Goal: Obtain resource: Obtain resource

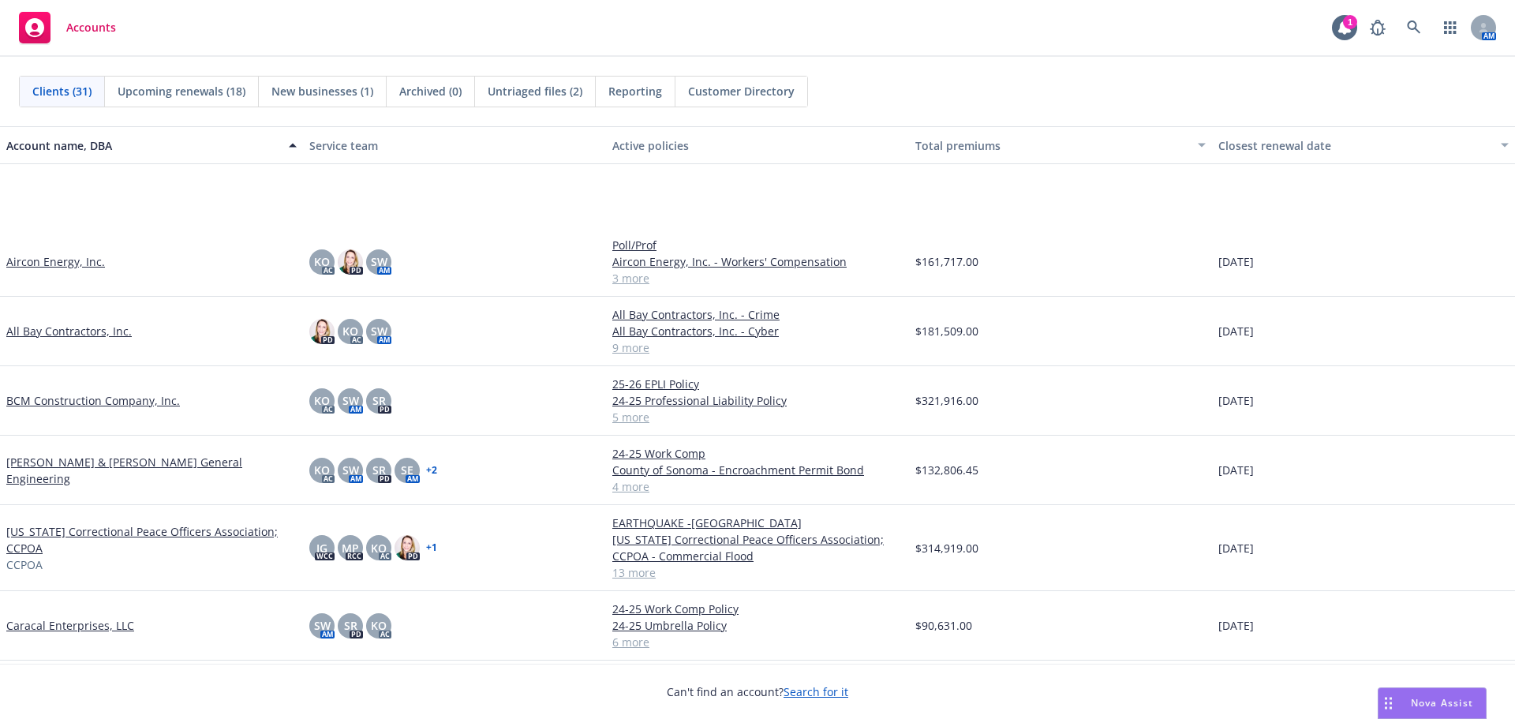
scroll to position [316, 0]
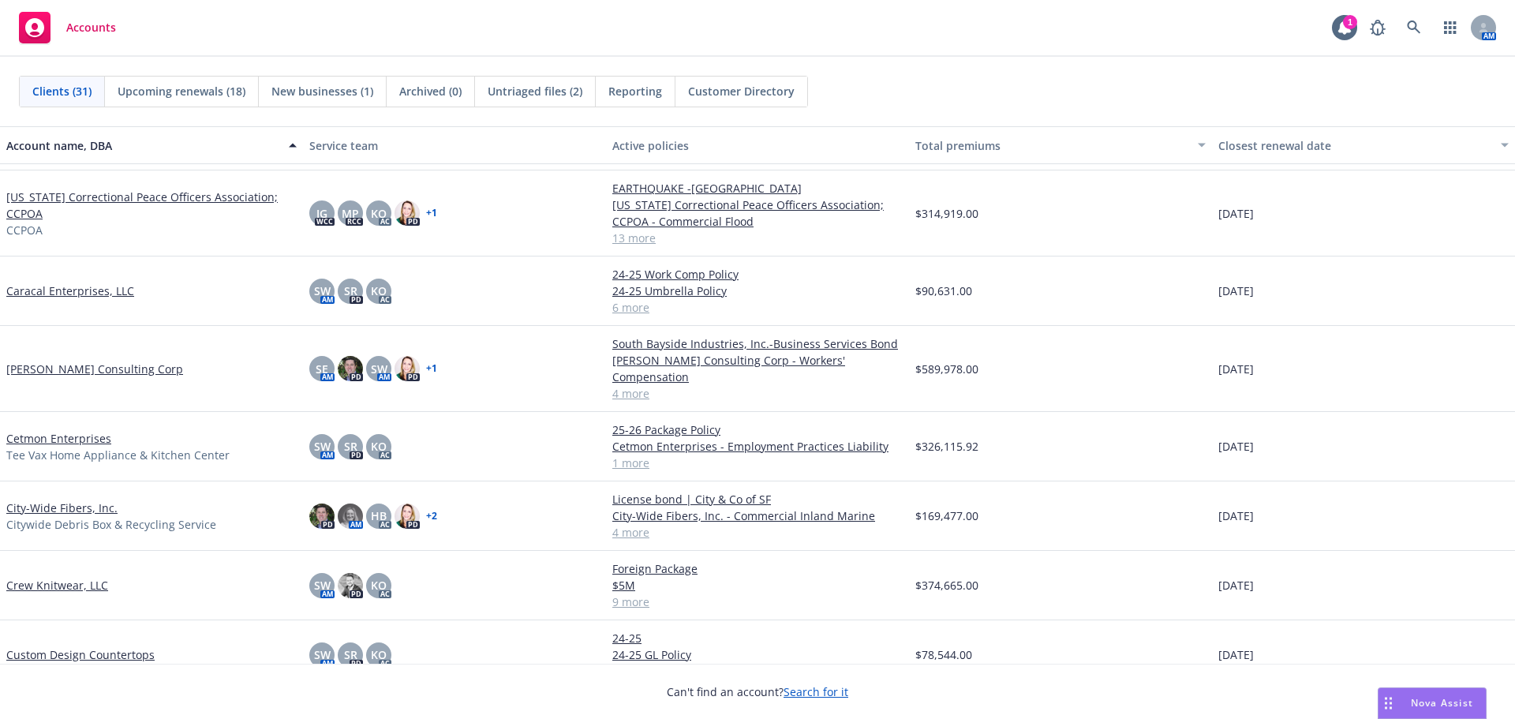
click at [80, 500] on link "City-Wide Fibers, Inc." at bounding box center [61, 508] width 111 height 17
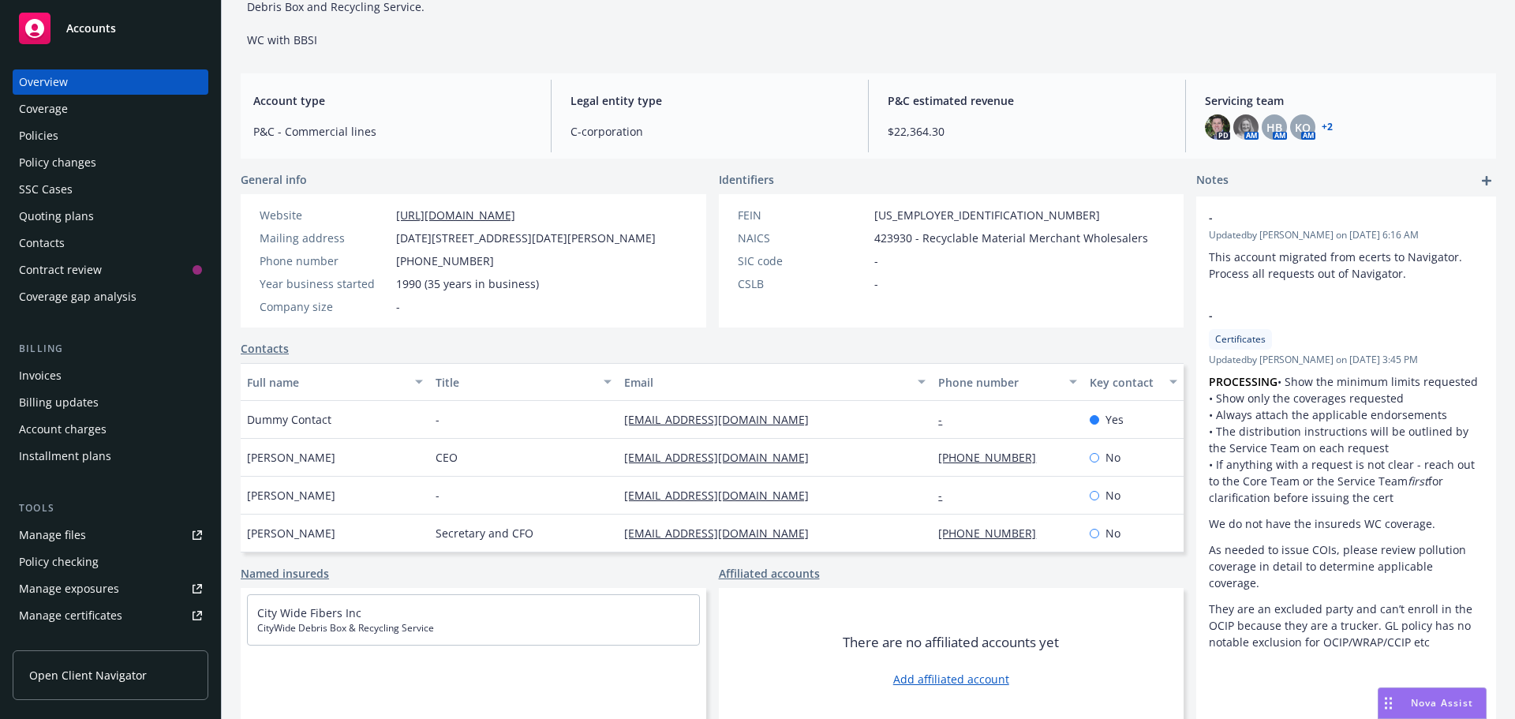
scroll to position [140, 0]
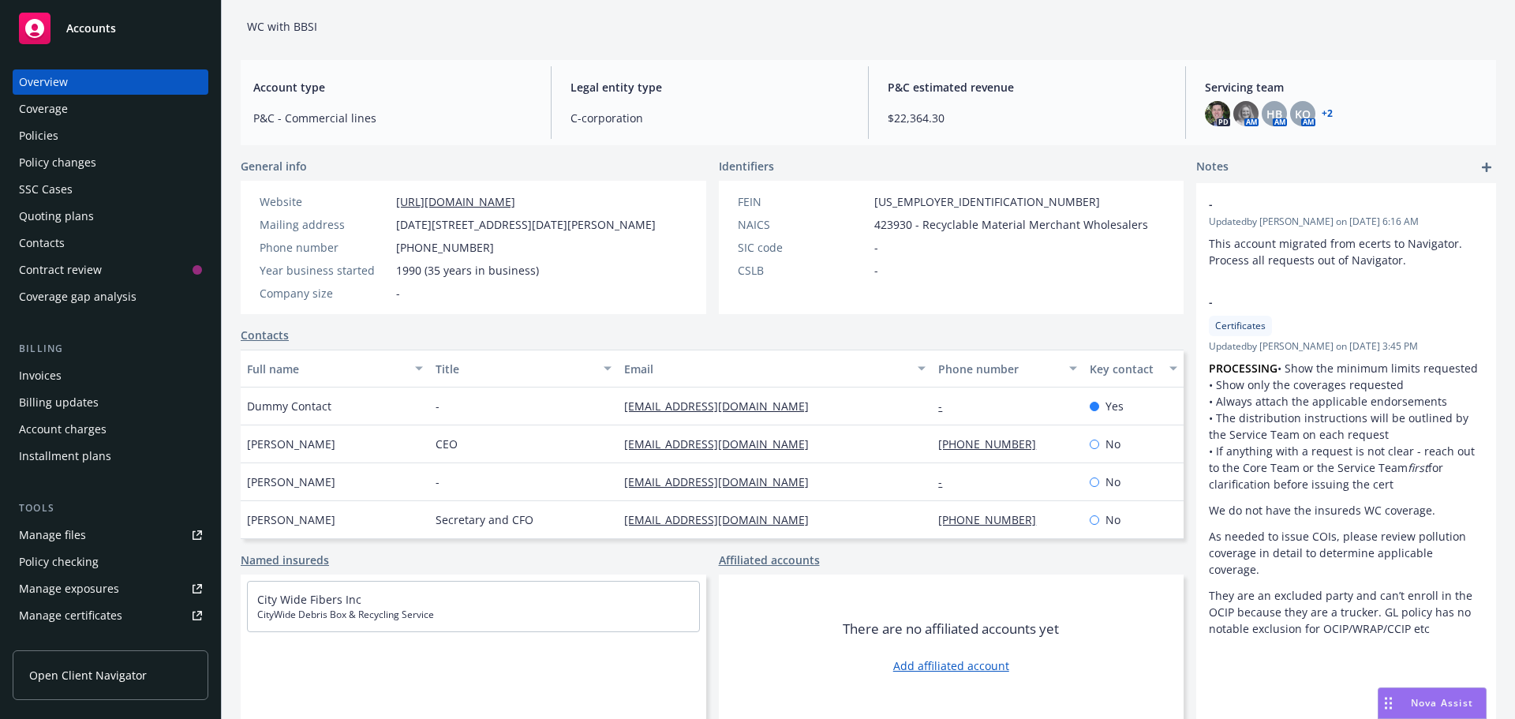
click at [78, 140] on div "Policies" at bounding box center [110, 135] width 183 height 25
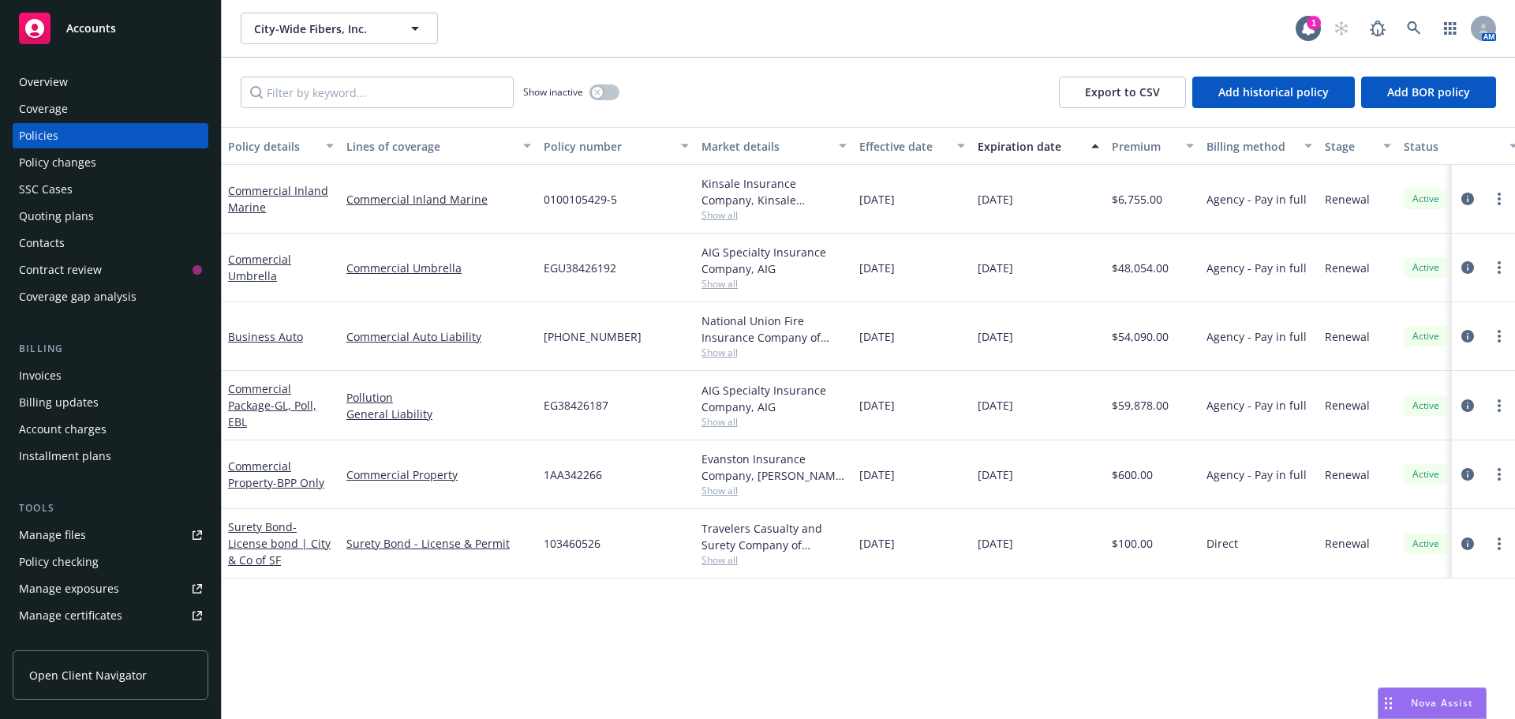
click at [707, 355] on span "Show all" at bounding box center [774, 352] width 145 height 13
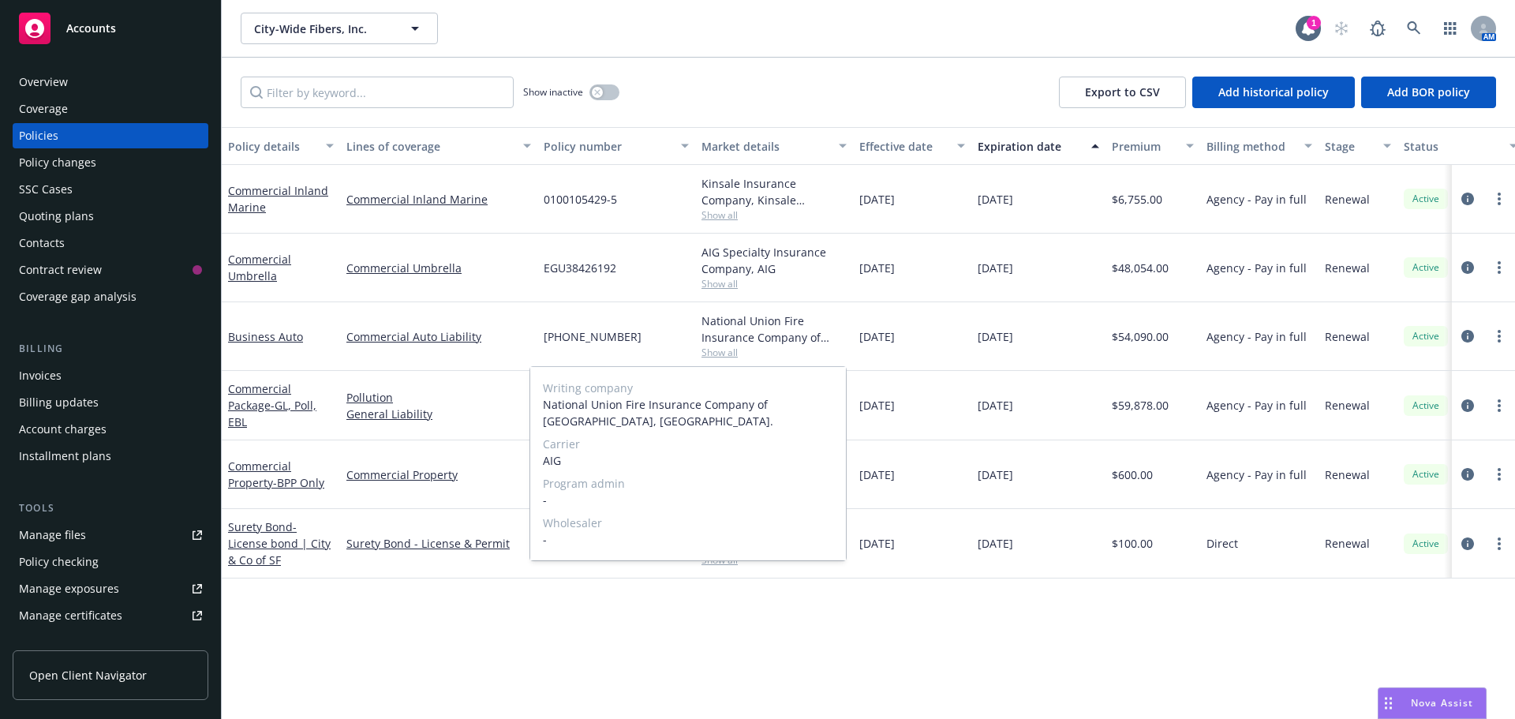
click at [707, 355] on span "Show all" at bounding box center [774, 352] width 145 height 13
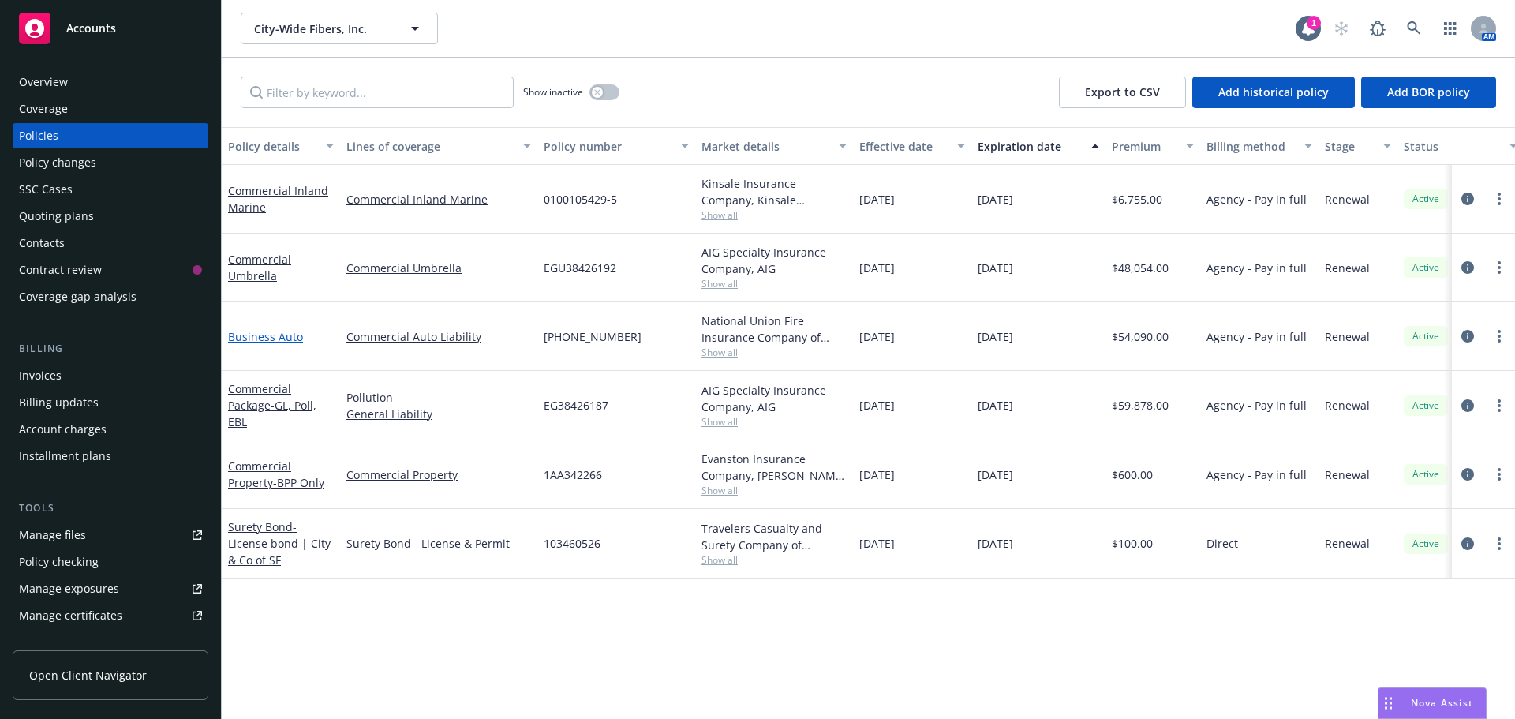
click at [252, 343] on link "Business Auto" at bounding box center [265, 336] width 75 height 15
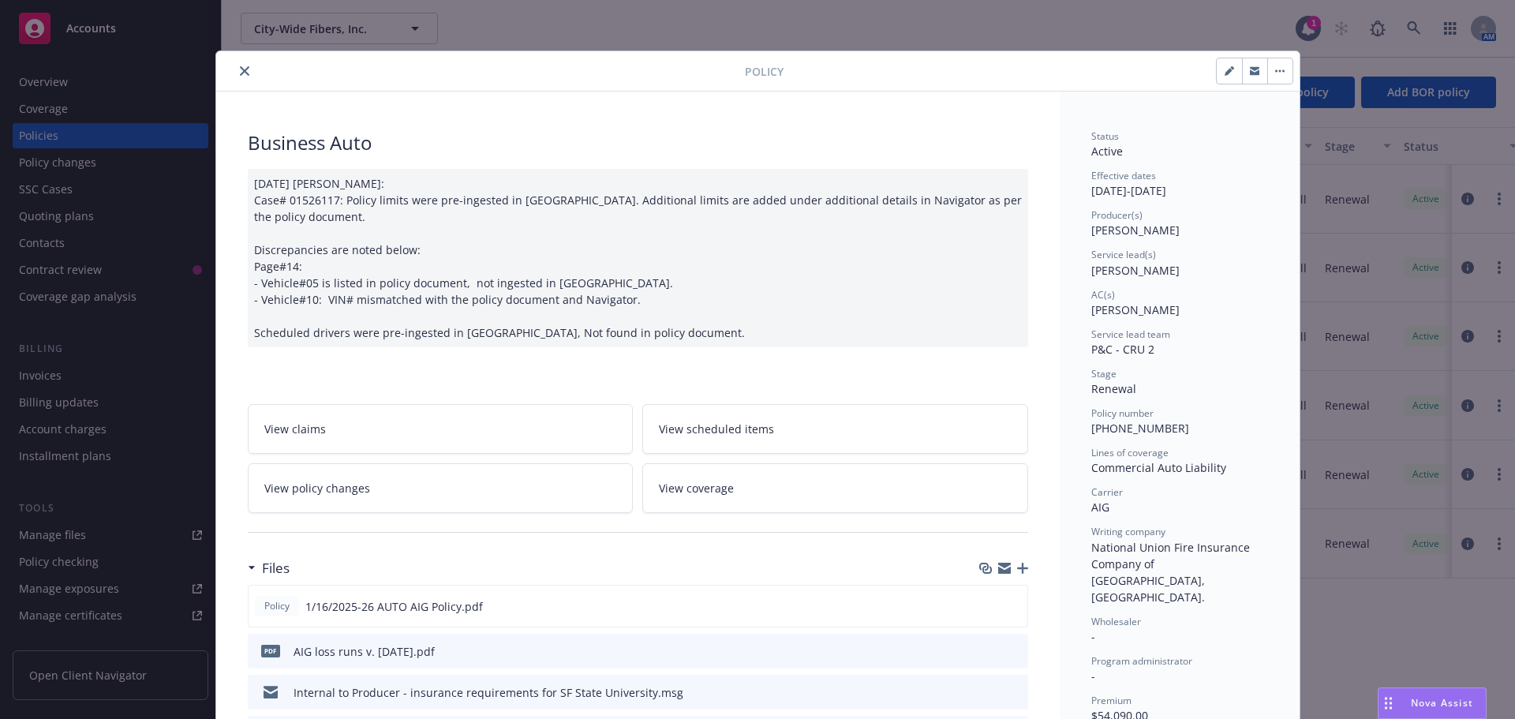
click at [240, 67] on icon "close" at bounding box center [244, 70] width 9 height 9
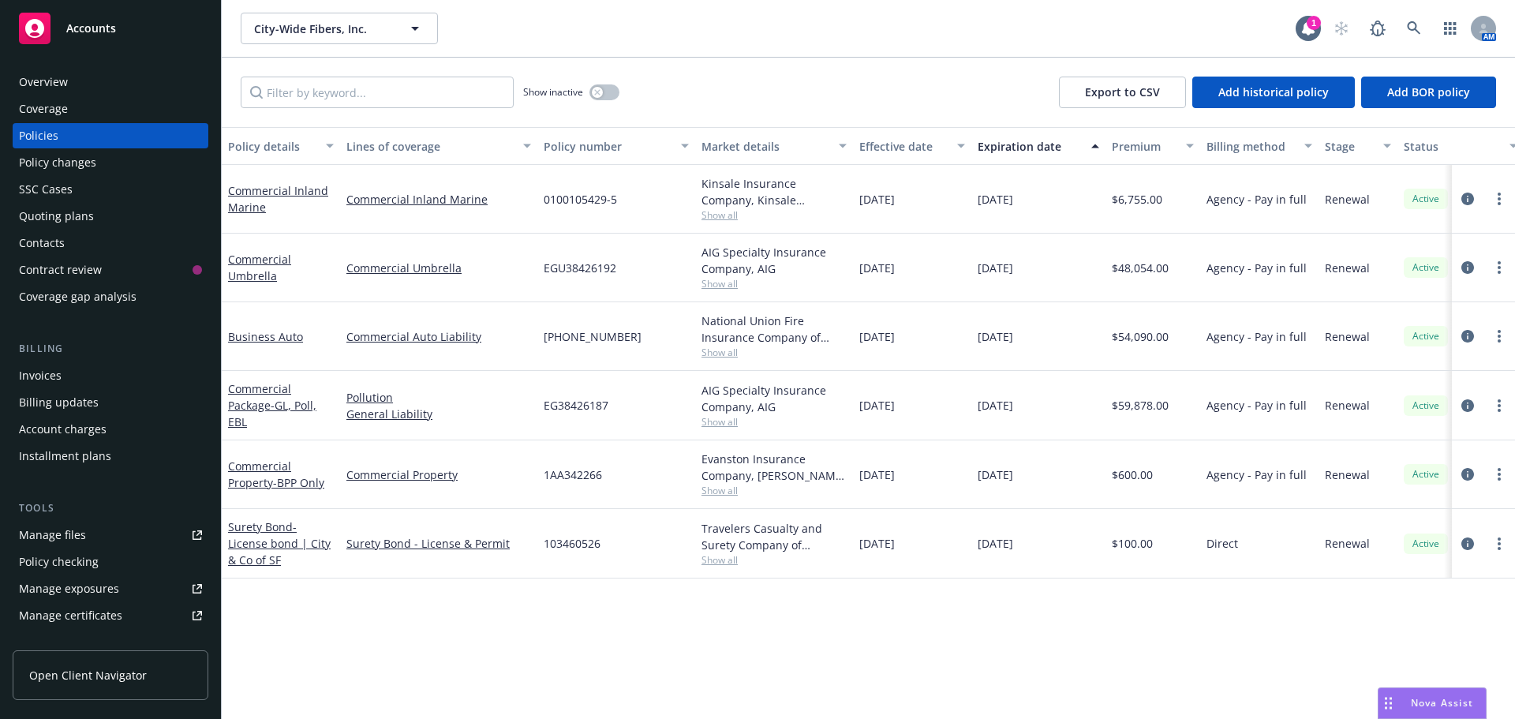
click at [43, 530] on div "Manage files" at bounding box center [52, 534] width 67 height 25
click at [129, 33] on div "Accounts" at bounding box center [110, 29] width 183 height 32
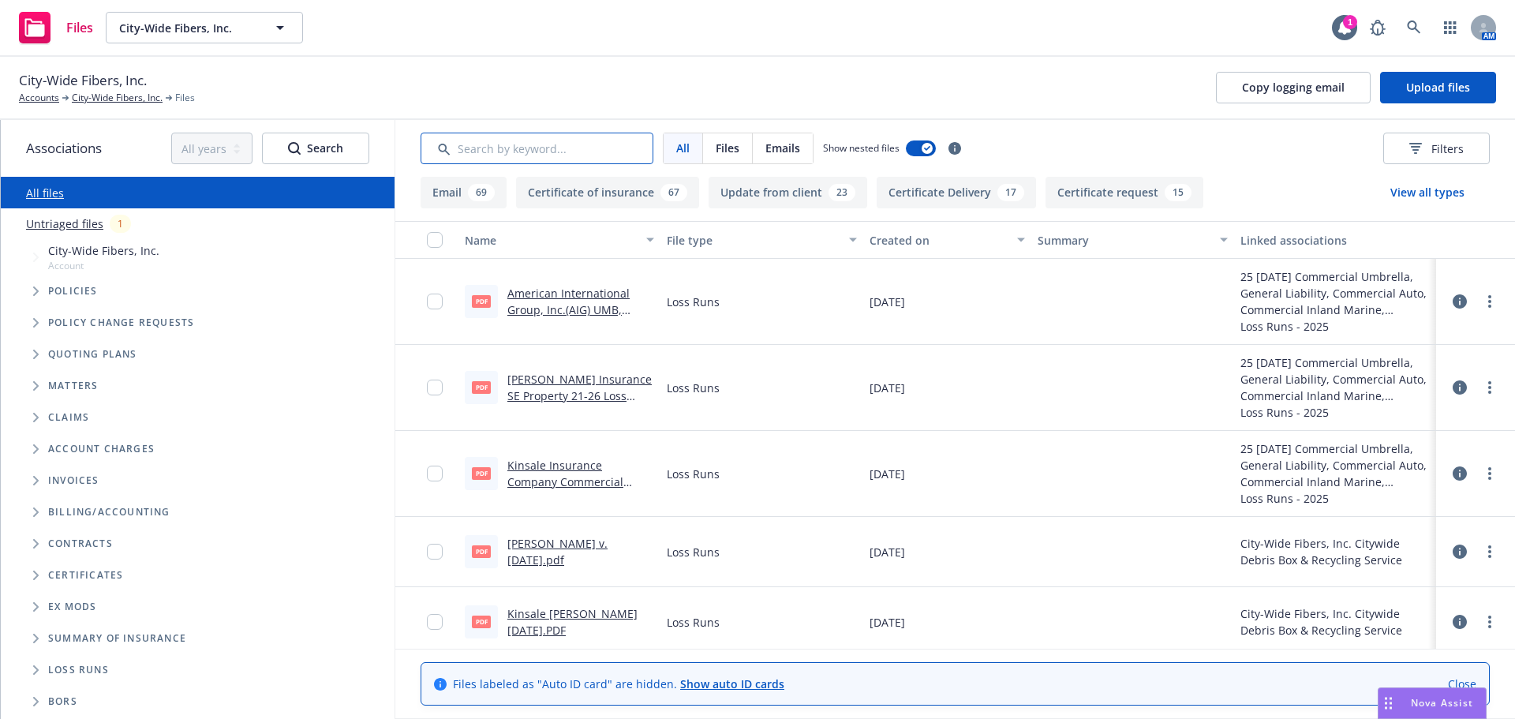
click at [451, 149] on input "Search by keyword..." at bounding box center [537, 149] width 233 height 32
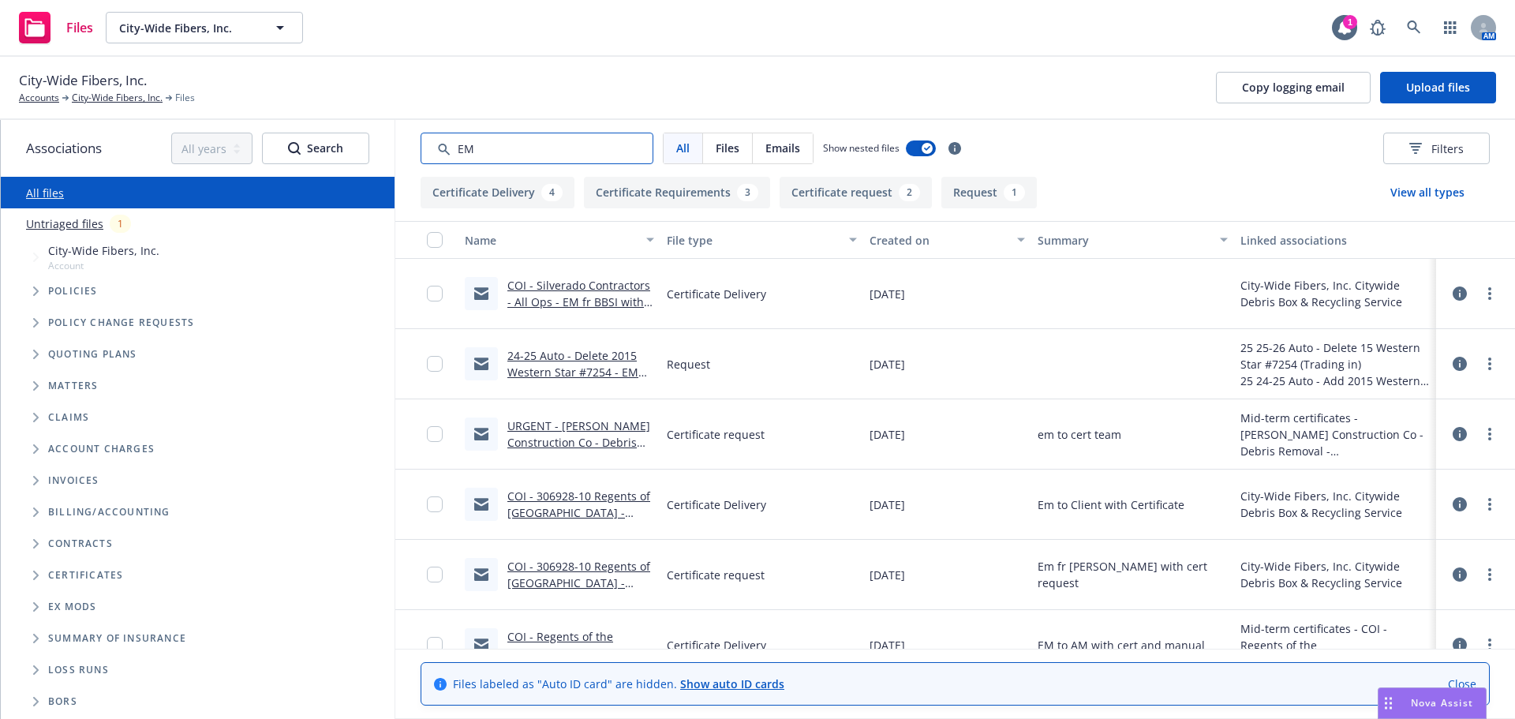
type input "EM"
click at [783, 151] on span "Emails" at bounding box center [783, 148] width 35 height 17
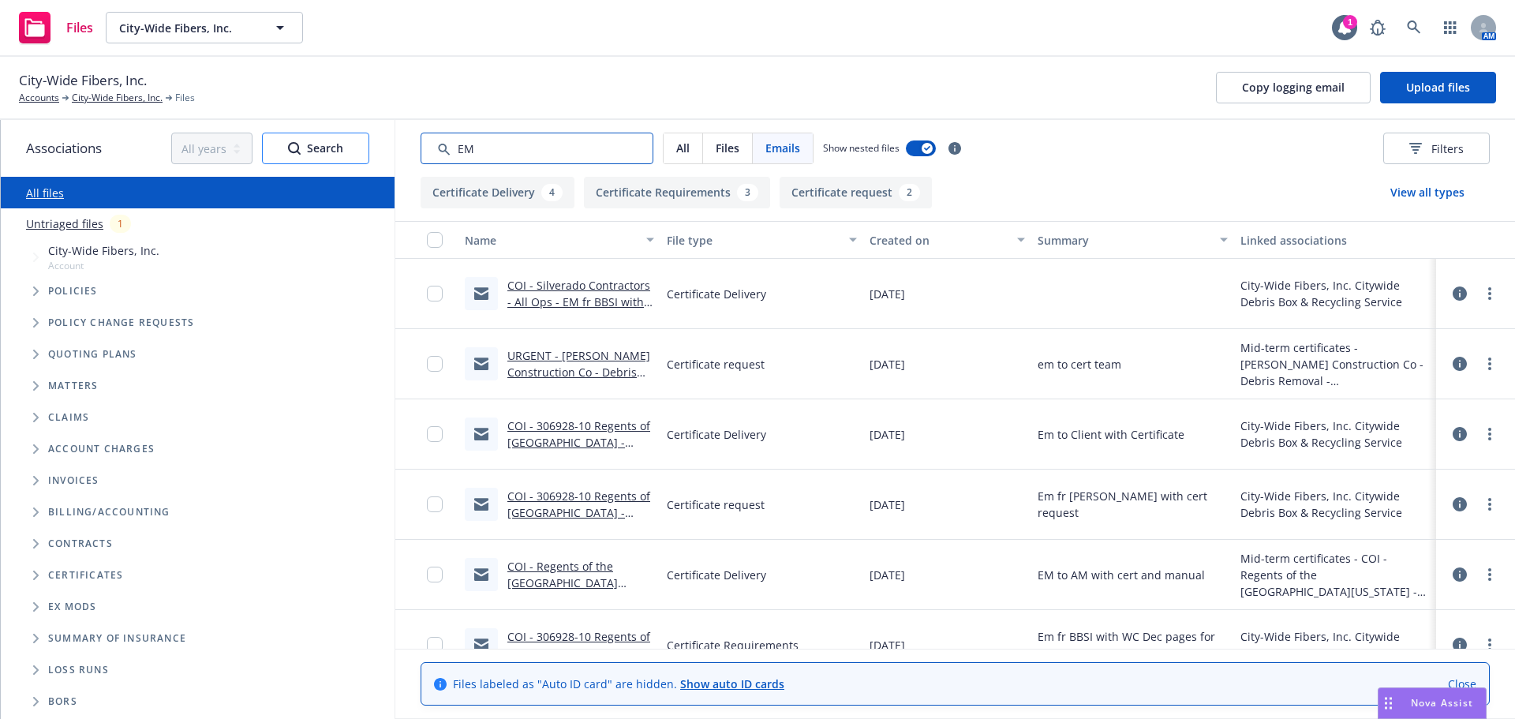
drag, startPoint x: 500, startPoint y: 148, endPoint x: 316, endPoint y: 147, distance: 184.7
click at [372, 149] on div "Associations All years 2027 2026 2025 2024 2023 2022 2021 2020 2019 2018 2017 2…" at bounding box center [758, 419] width 1515 height 599
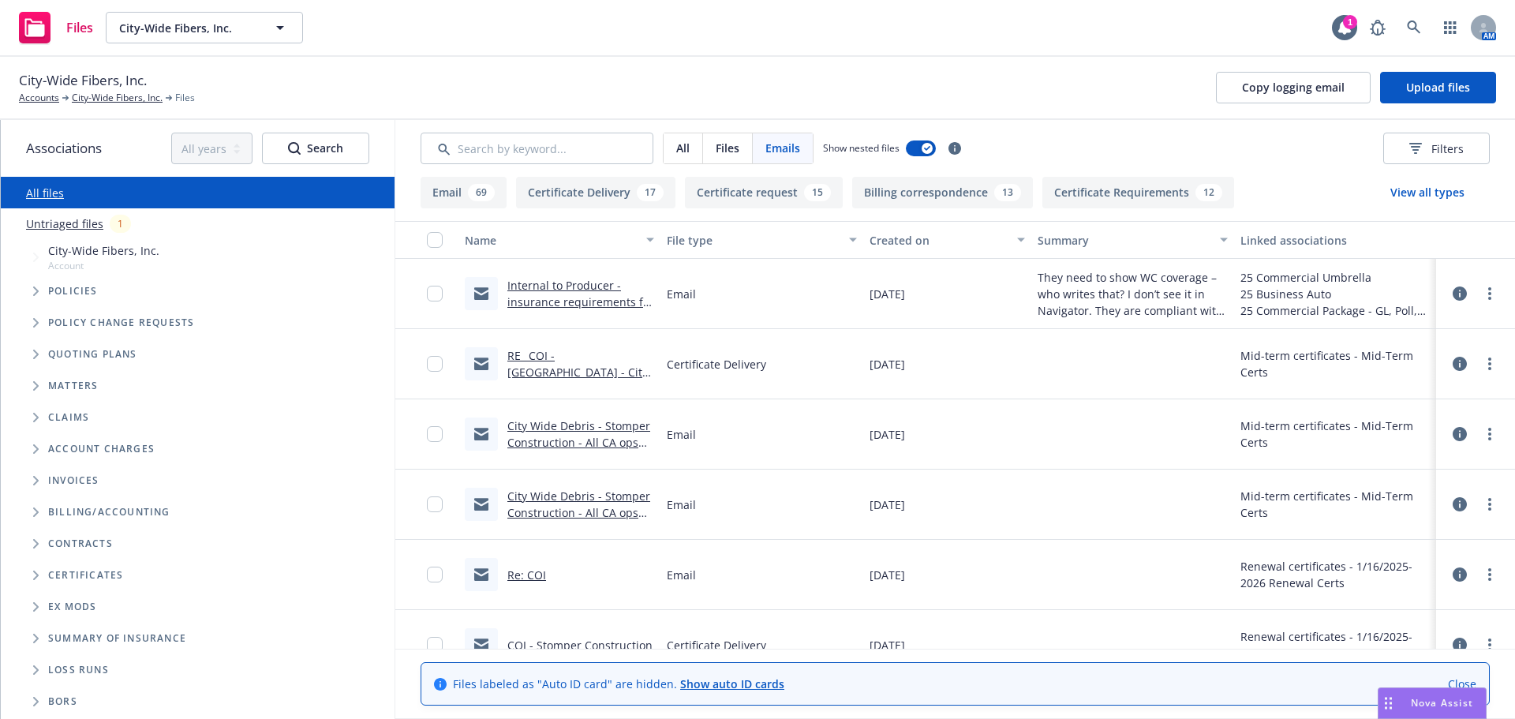
click at [683, 144] on span "All" at bounding box center [682, 148] width 13 height 17
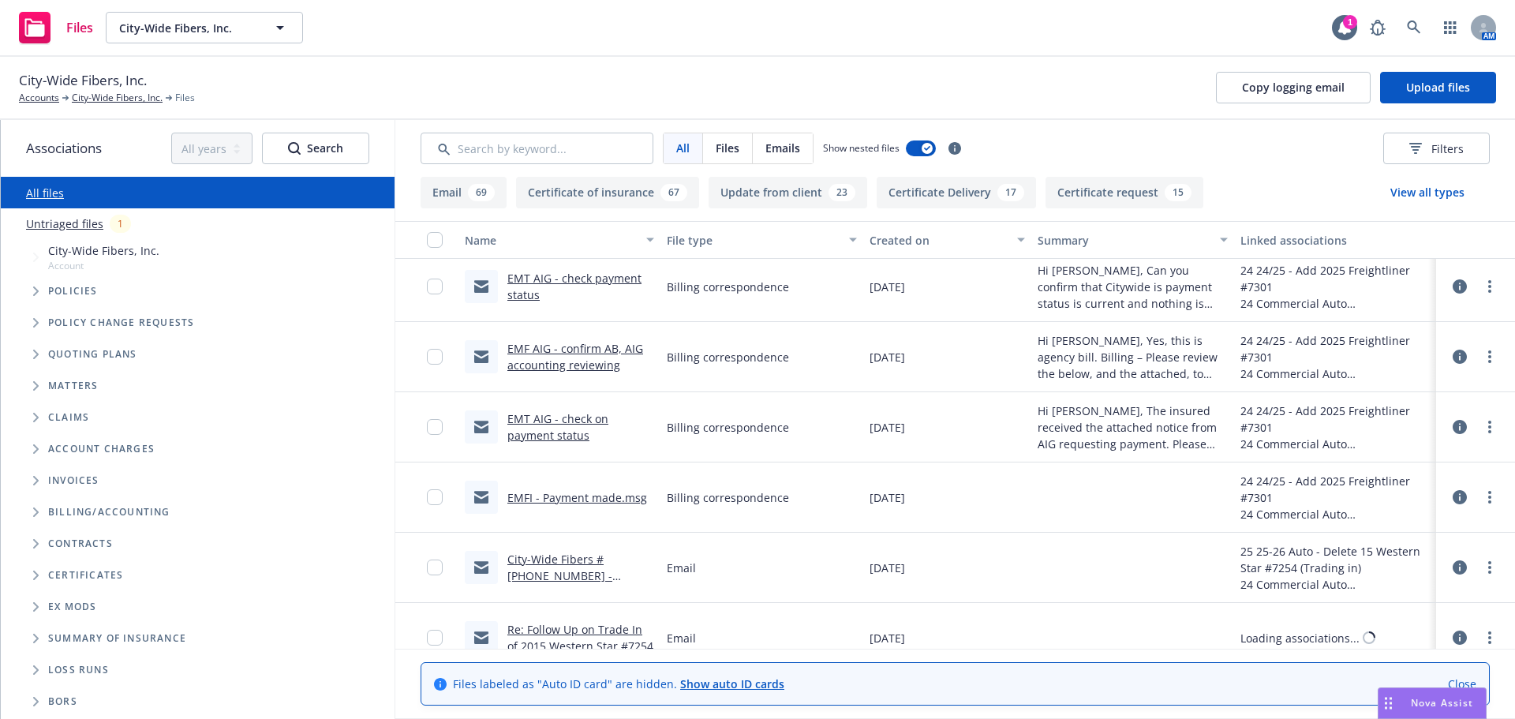
scroll to position [2289, 0]
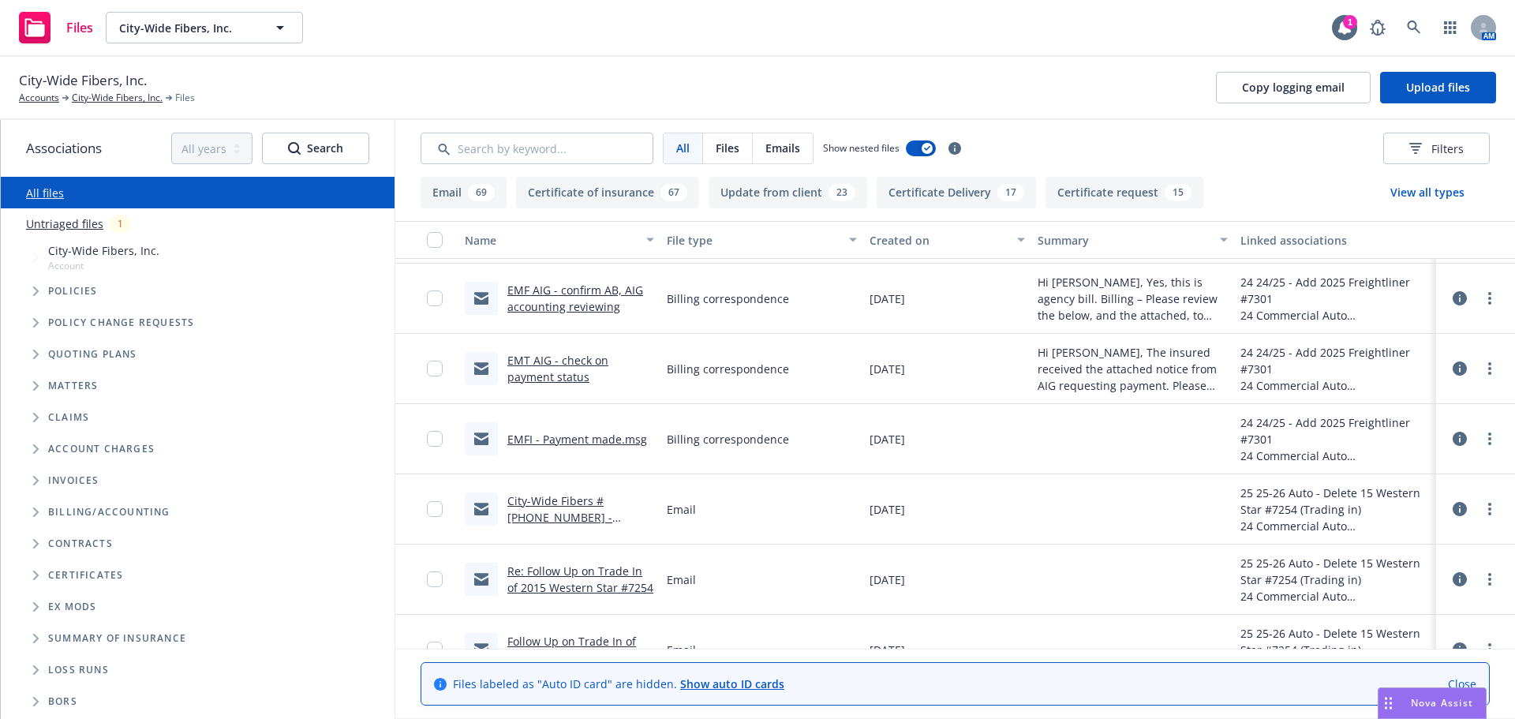
click at [549, 574] on link "Re: Follow Up on Trade In of 2015 Western Star #7254" at bounding box center [580, 580] width 146 height 32
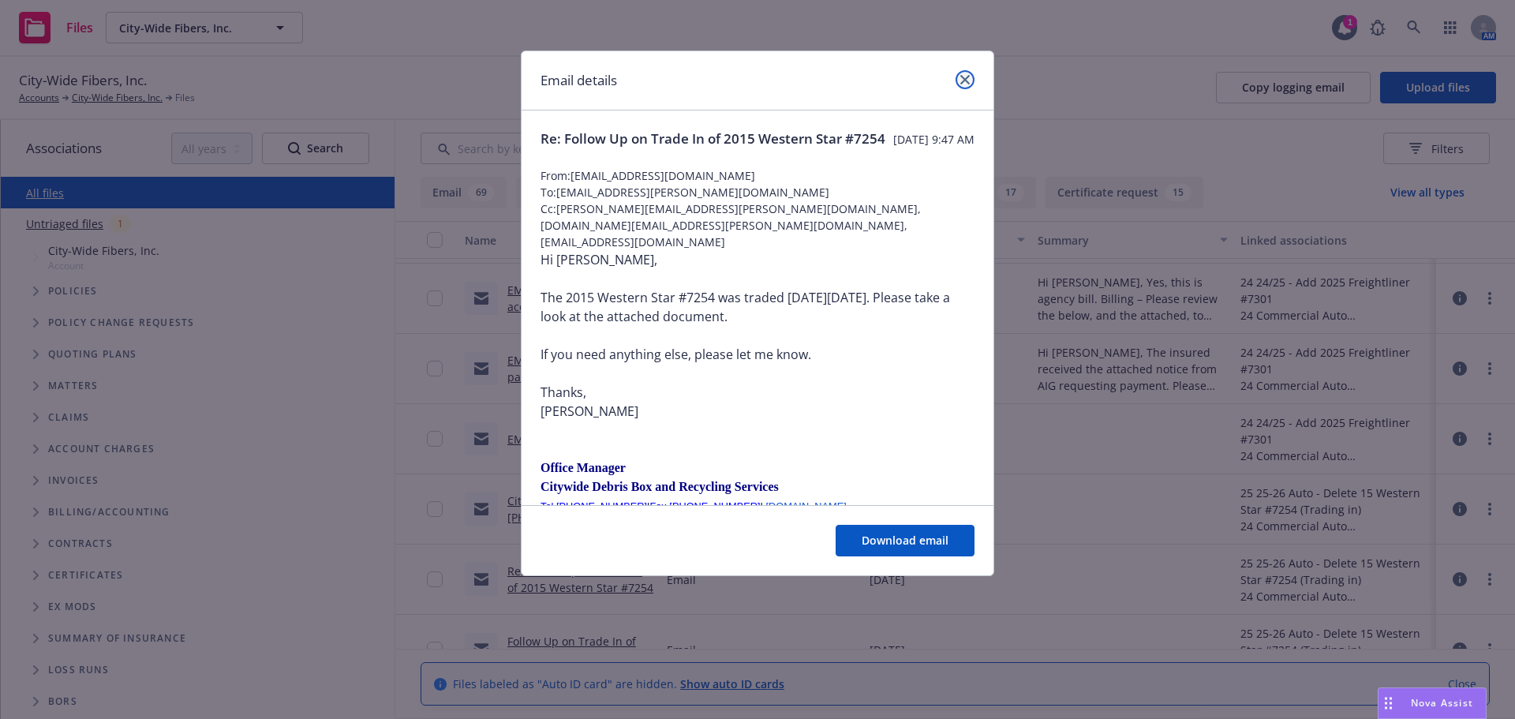
click at [964, 78] on icon "close" at bounding box center [964, 79] width 9 height 9
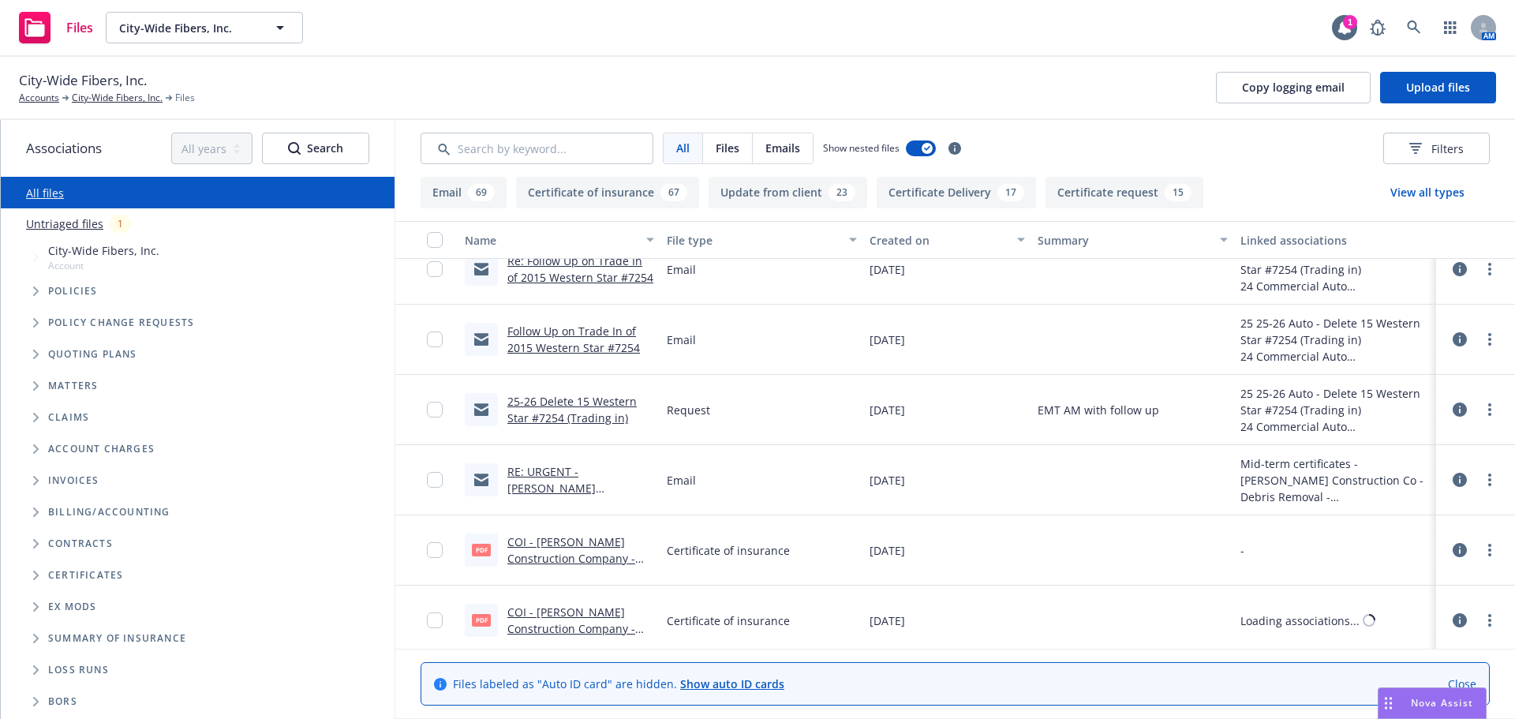
scroll to position [2604, 0]
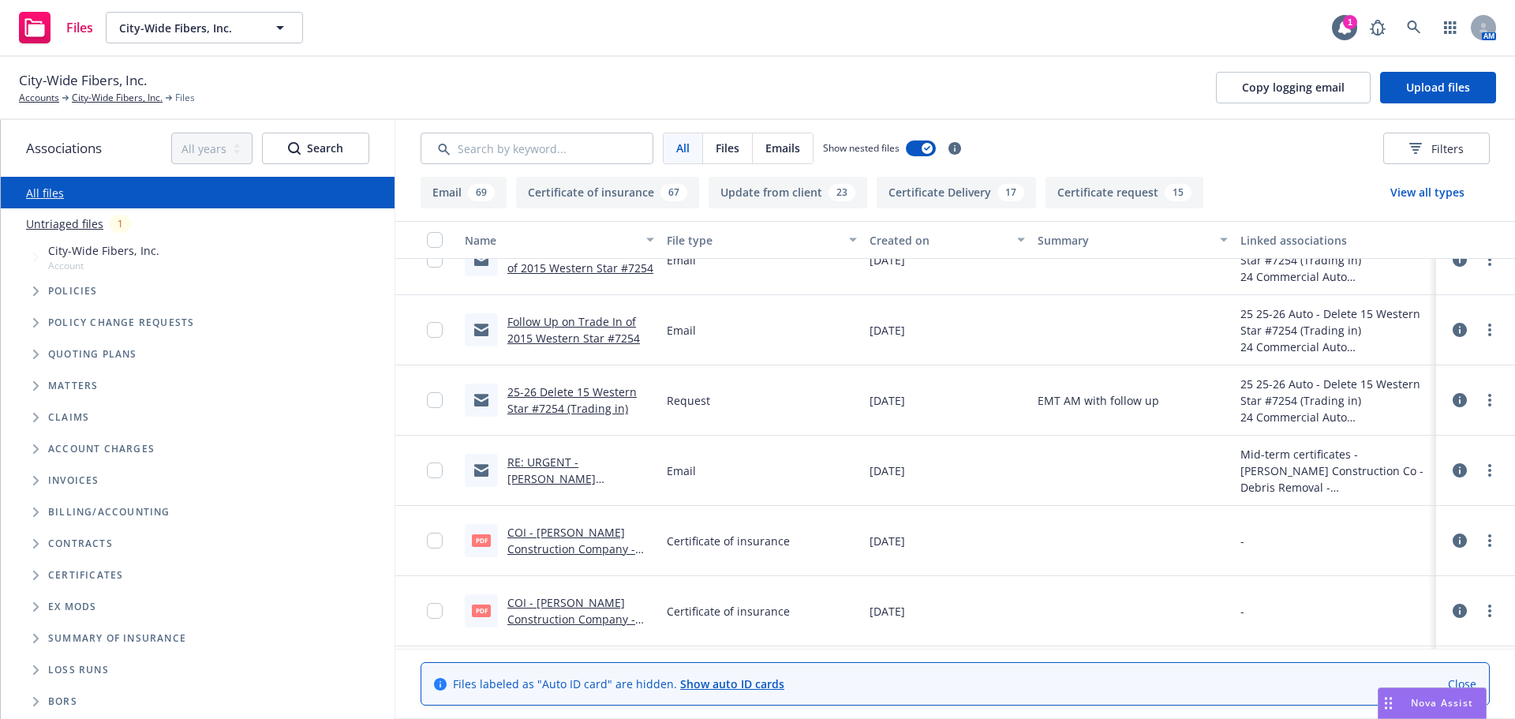
click at [567, 411] on link "25-26 Delete 15 Western Star #7254 (Trading in)" at bounding box center [571, 400] width 129 height 32
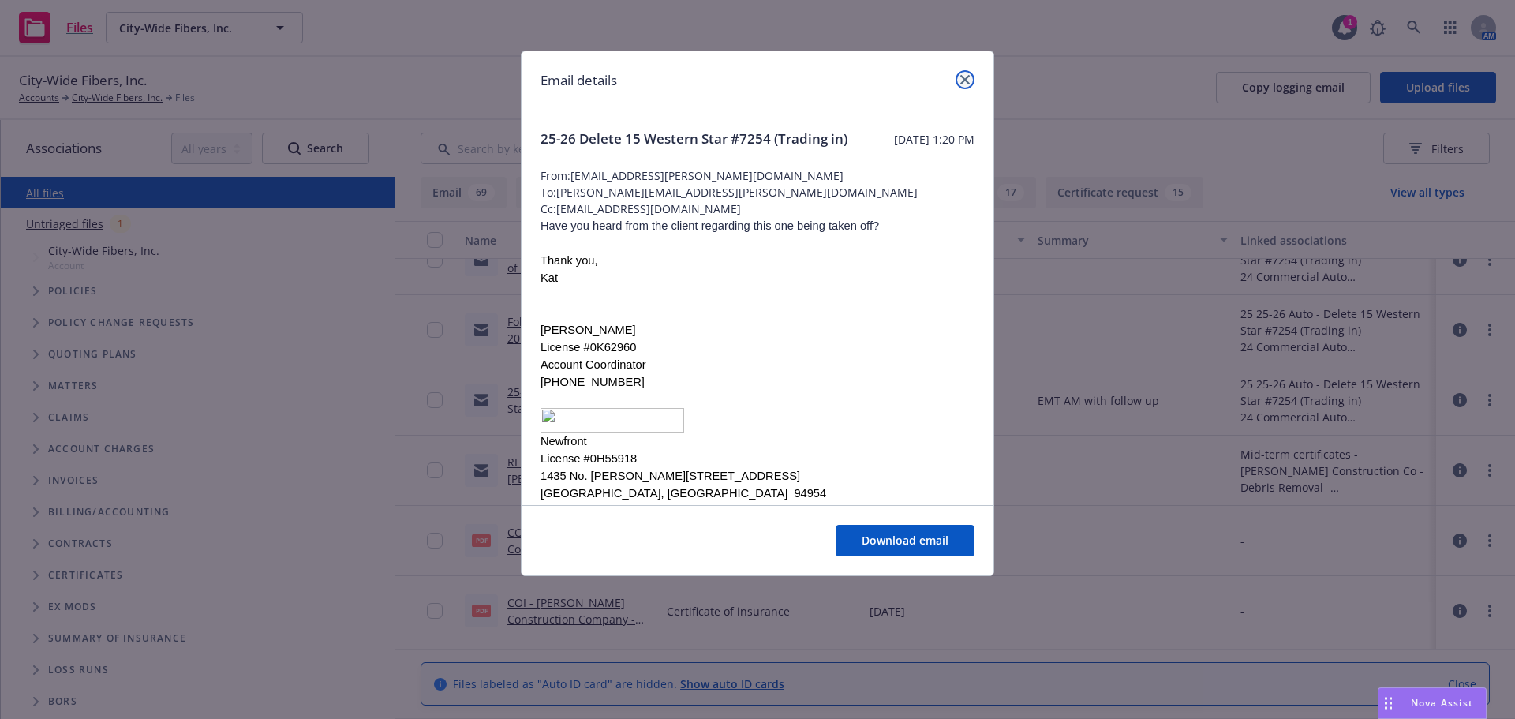
click at [962, 76] on icon "close" at bounding box center [964, 79] width 9 height 9
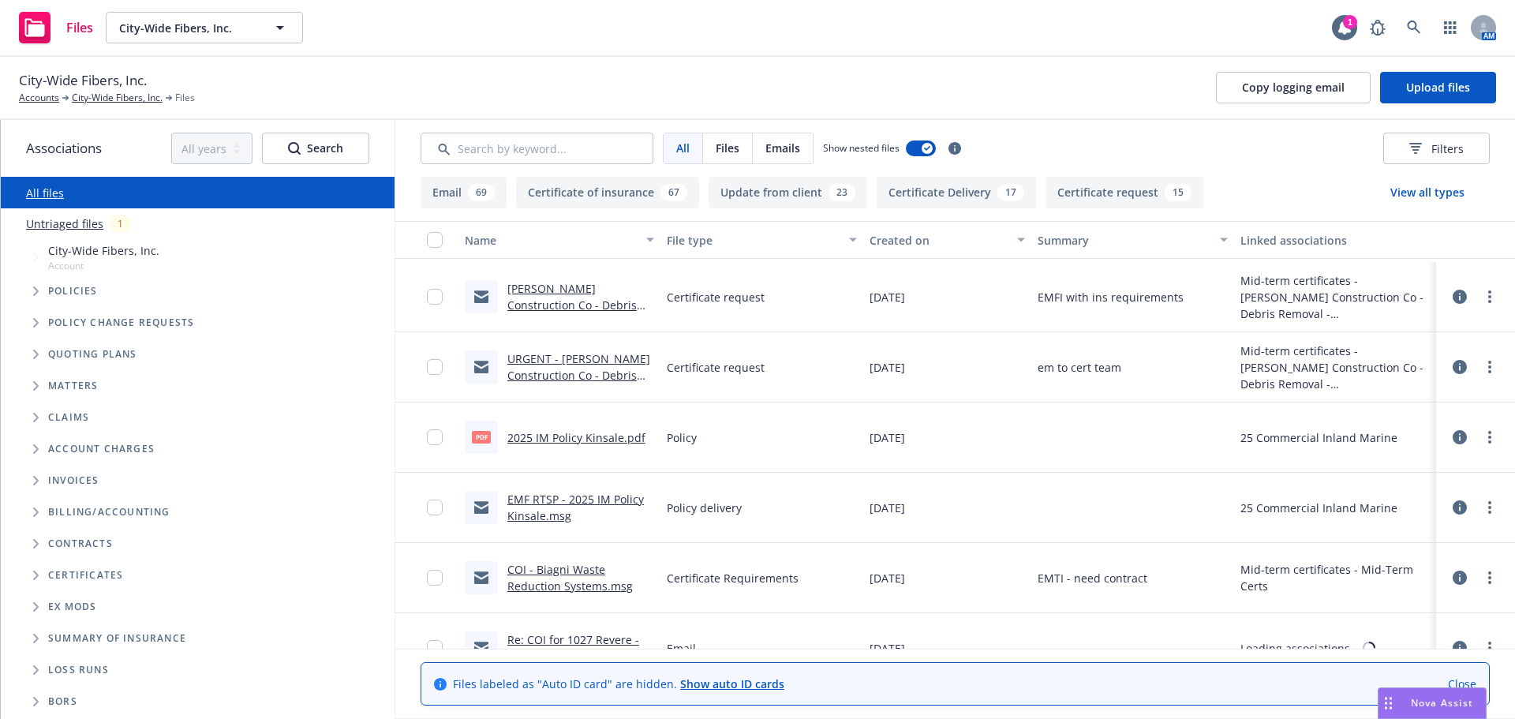
scroll to position [3788, 0]
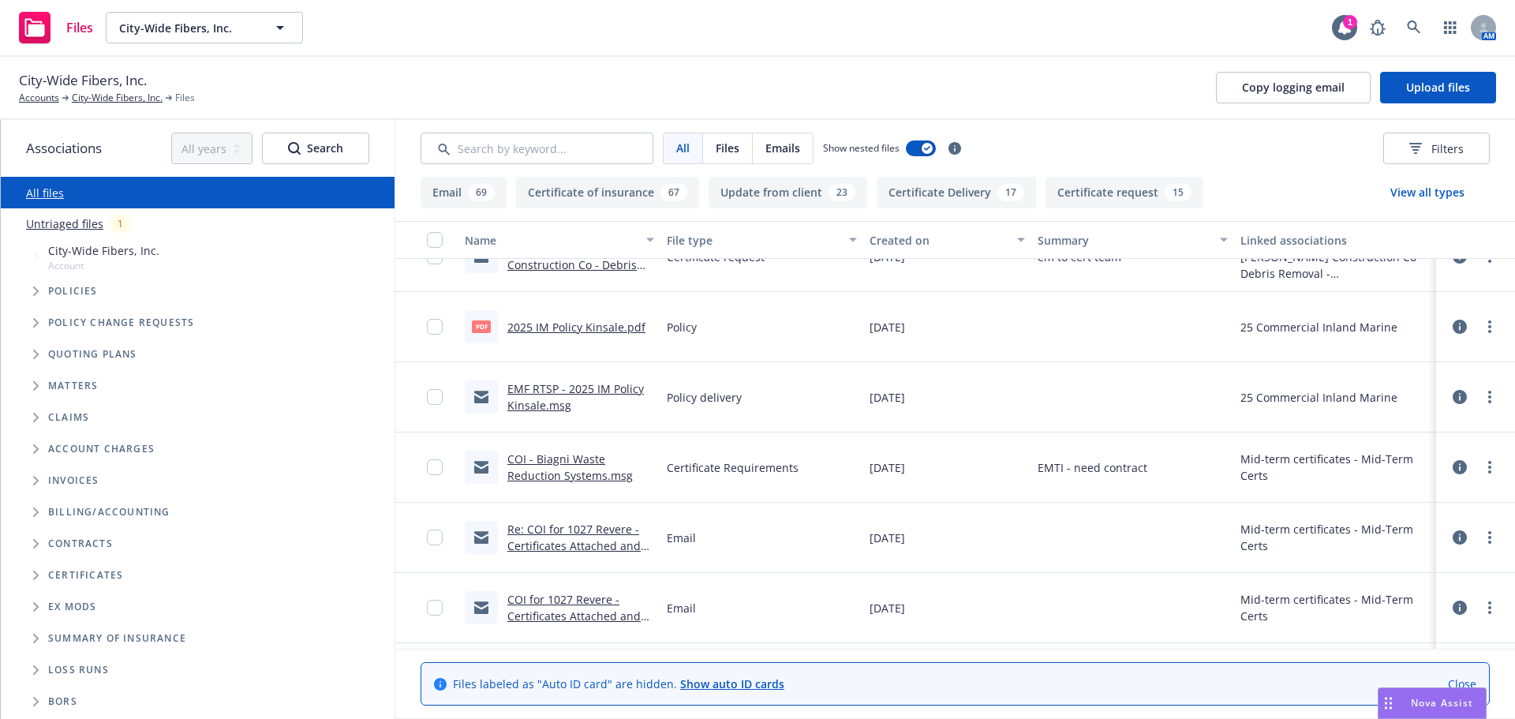
click at [549, 388] on link "EMF RTSP - 2025 IM Policy Kinsale.msg" at bounding box center [575, 397] width 137 height 32
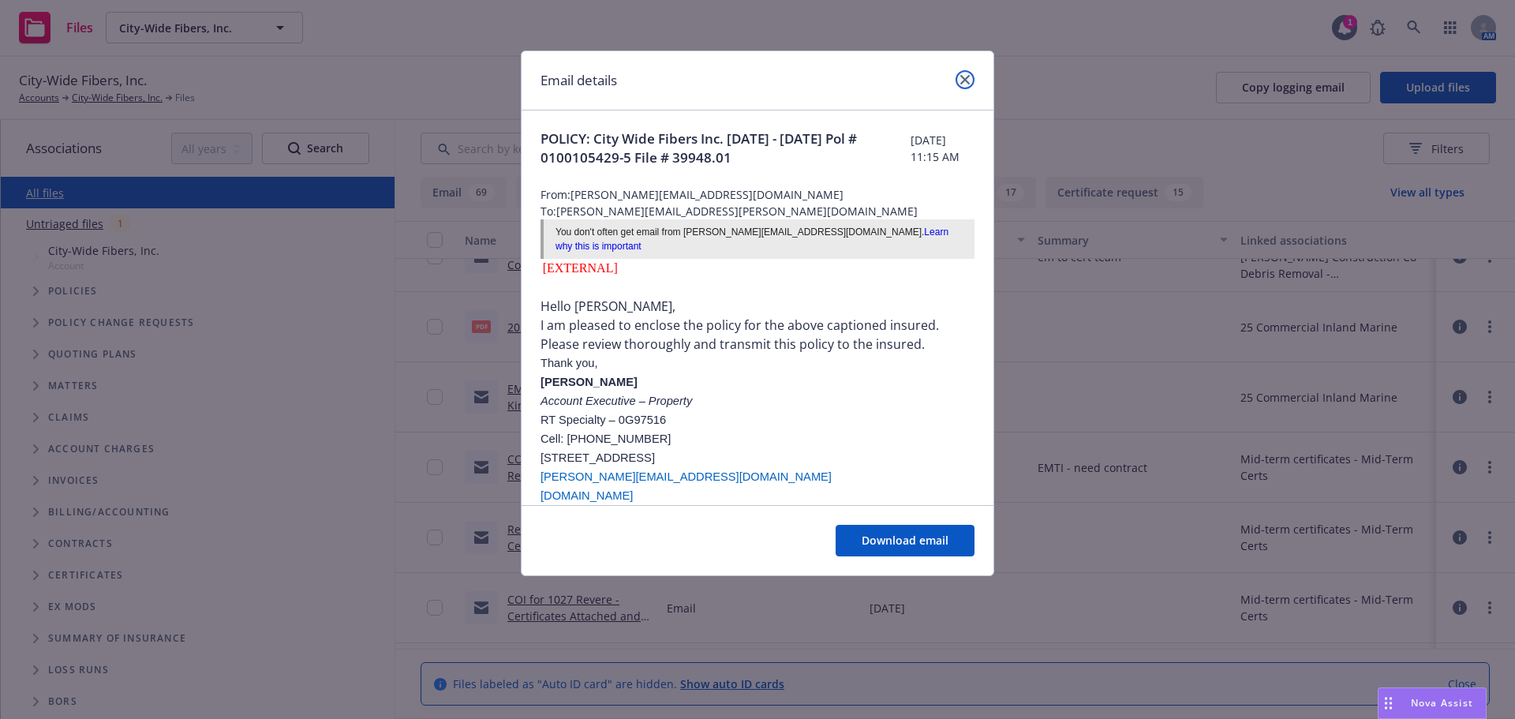
click at [968, 78] on icon "close" at bounding box center [964, 79] width 9 height 9
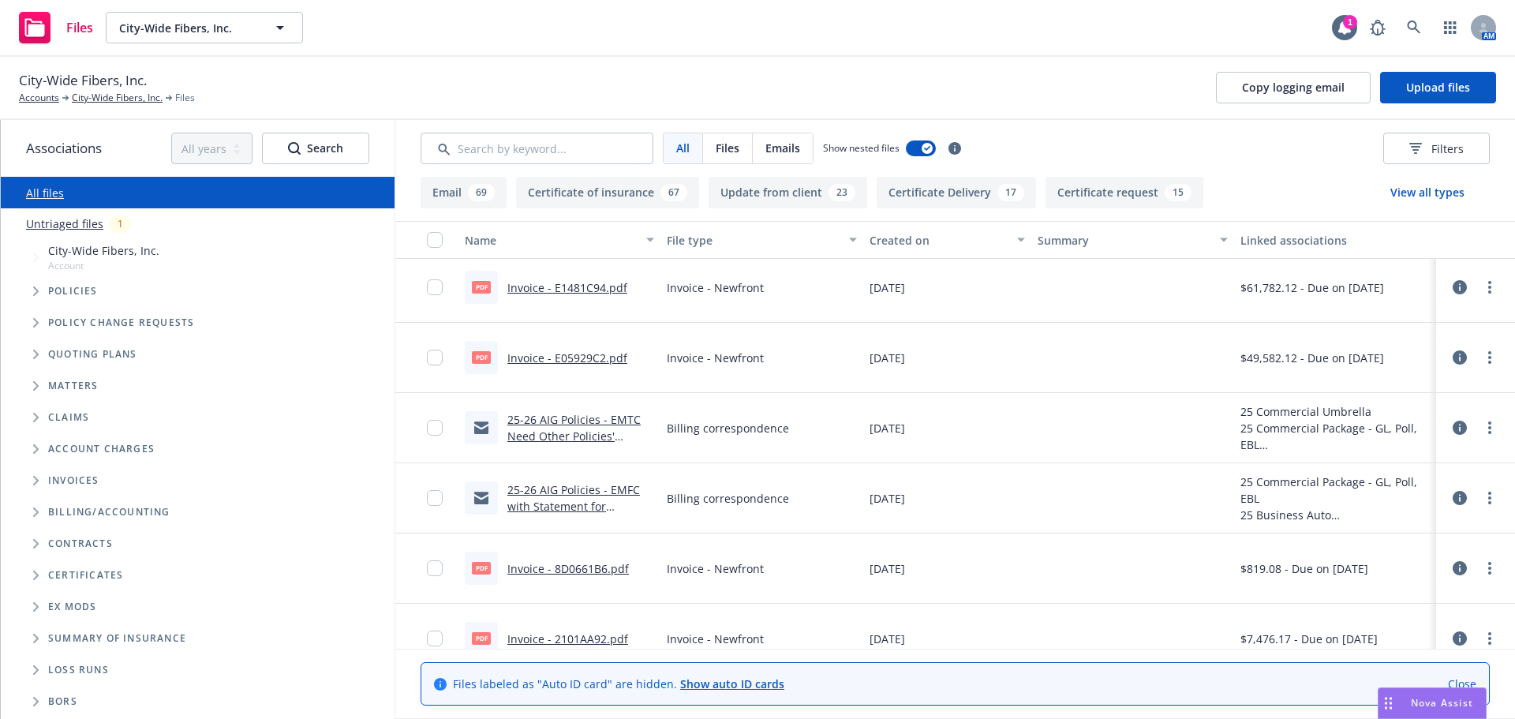
scroll to position [5446, 0]
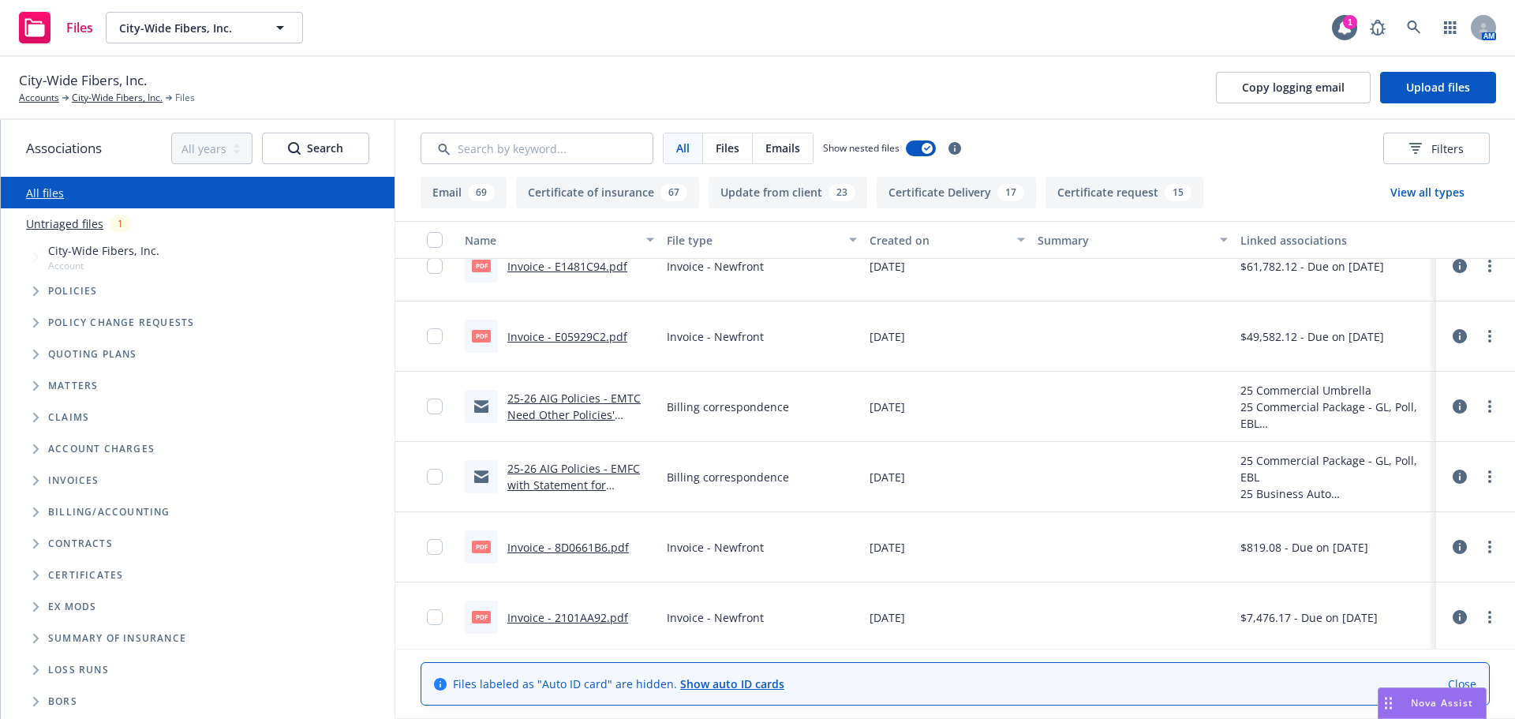
click at [560, 406] on div "25-26 AIG Policies - EMTC Need Other Policies' Statements as well.msg" at bounding box center [580, 406] width 147 height 33
click at [560, 397] on link "25-26 AIG Policies - EMTC Need Other Policies' Statements as well.msg" at bounding box center [573, 415] width 133 height 48
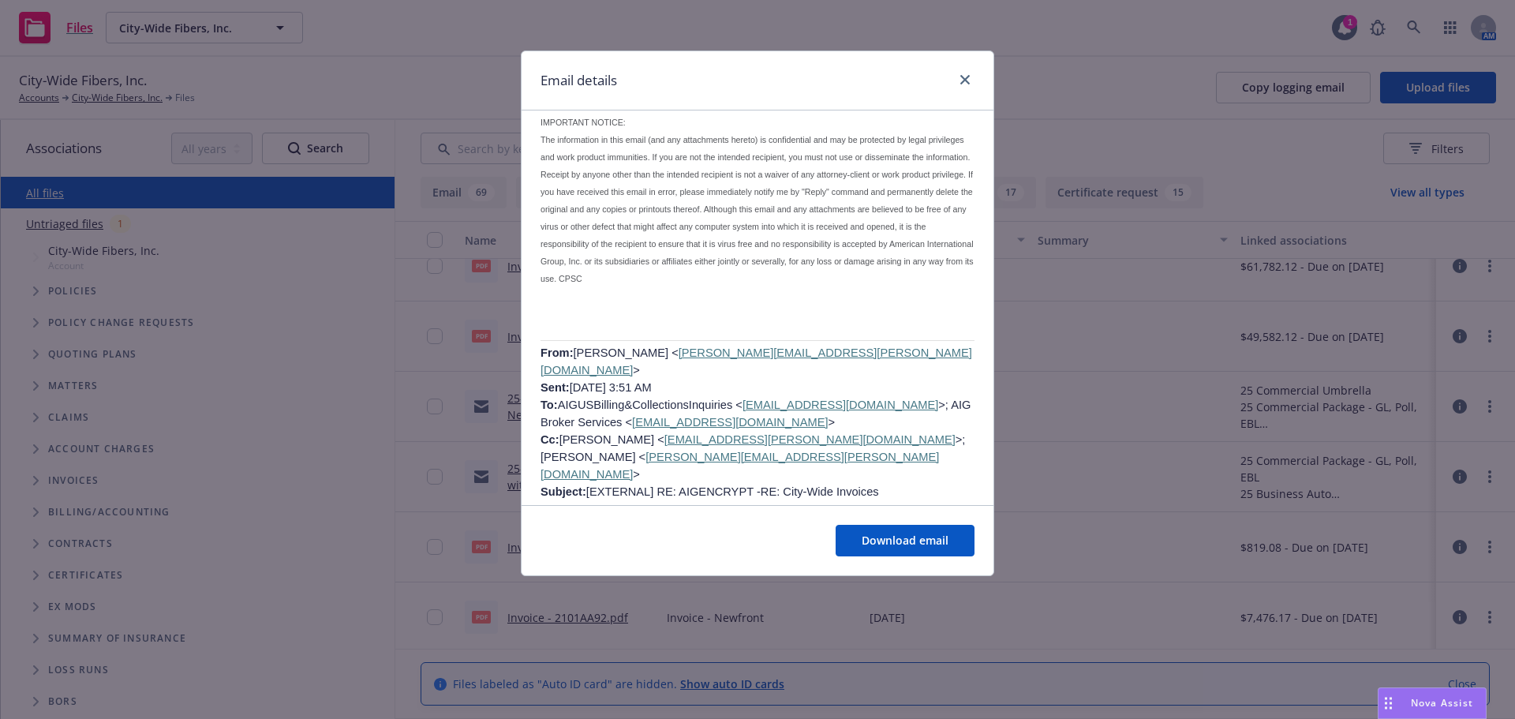
scroll to position [2368, 0]
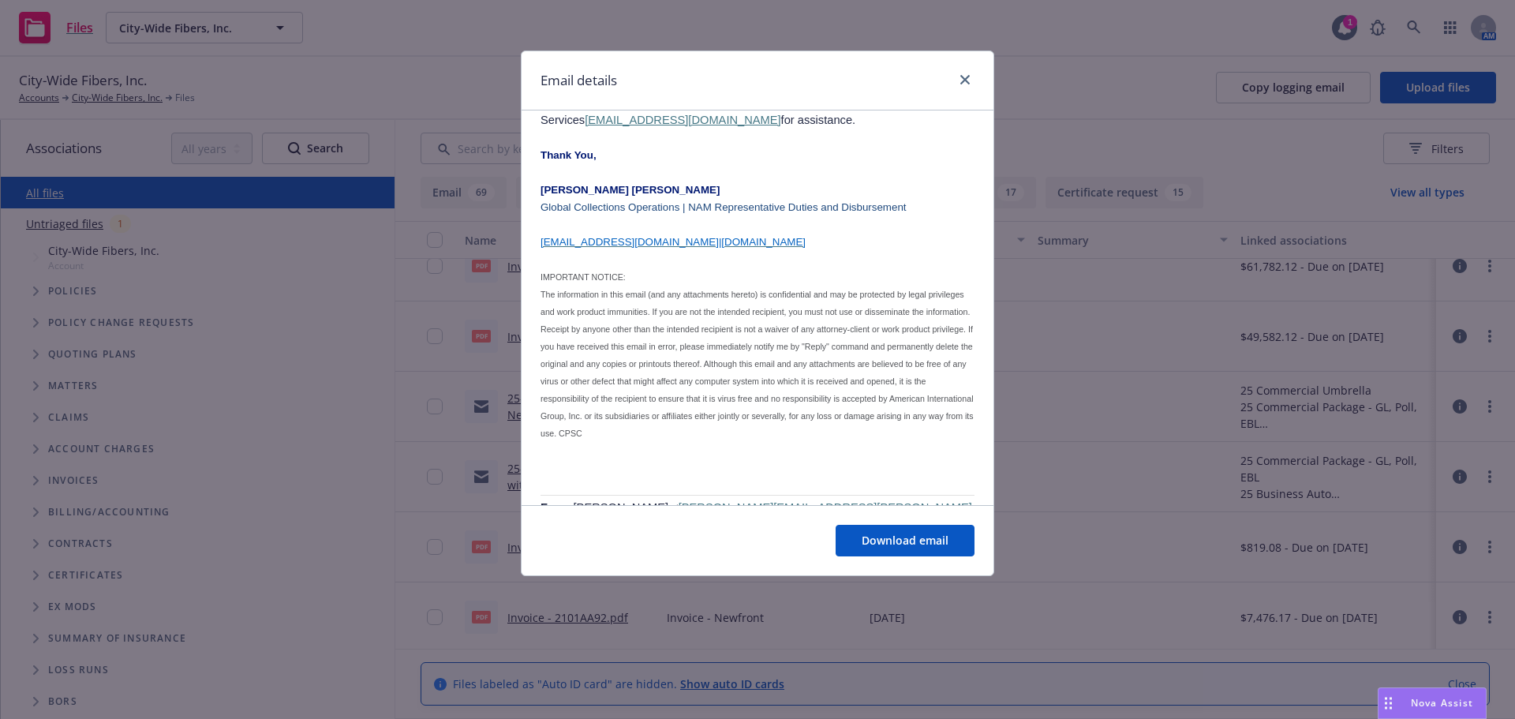
drag, startPoint x: 619, startPoint y: 410, endPoint x: 700, endPoint y: 407, distance: 81.3
click at [700, 501] on span "[PERSON_NAME] < [PERSON_NAME][EMAIL_ADDRESS][PERSON_NAME][DOMAIN_NAME] > Sent: …" at bounding box center [757, 577] width 432 height 152
copy link "[EMAIL_ADDRESS][DOMAIN_NAME]"
click at [960, 84] on icon "close" at bounding box center [964, 79] width 9 height 9
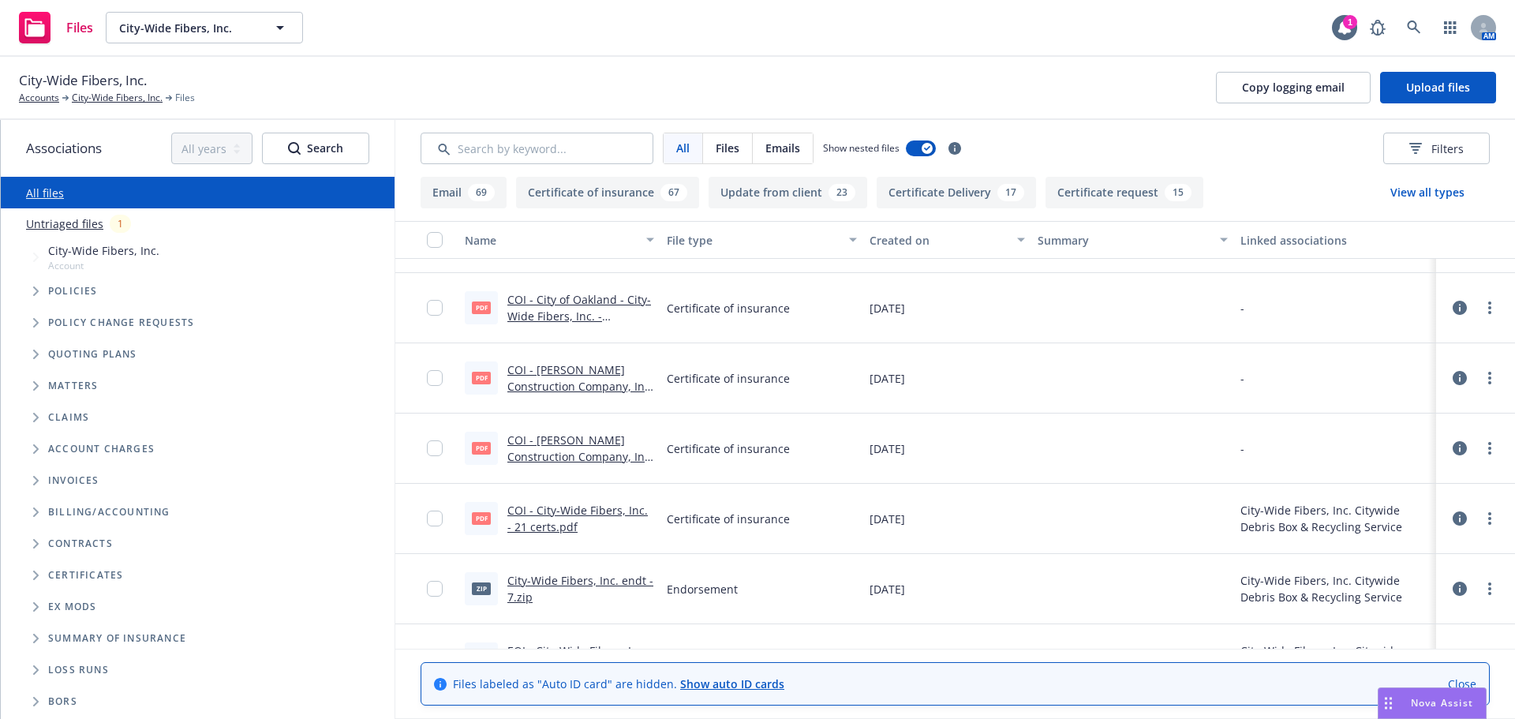
scroll to position [9550, 0]
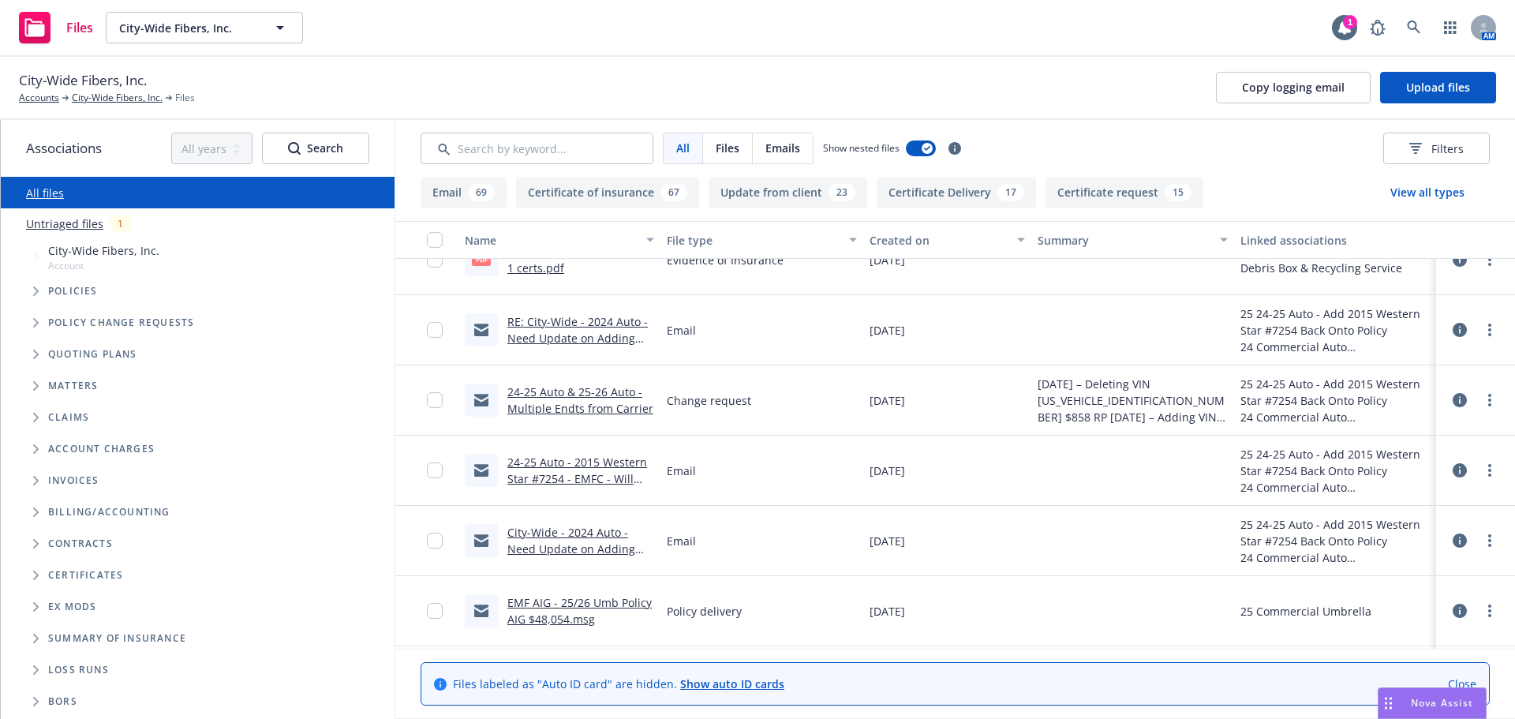
click at [549, 342] on link "RE: City-Wide - 2024 Auto - Need Update on Adding 2015 Western Star #7254 Back …" at bounding box center [577, 346] width 140 height 65
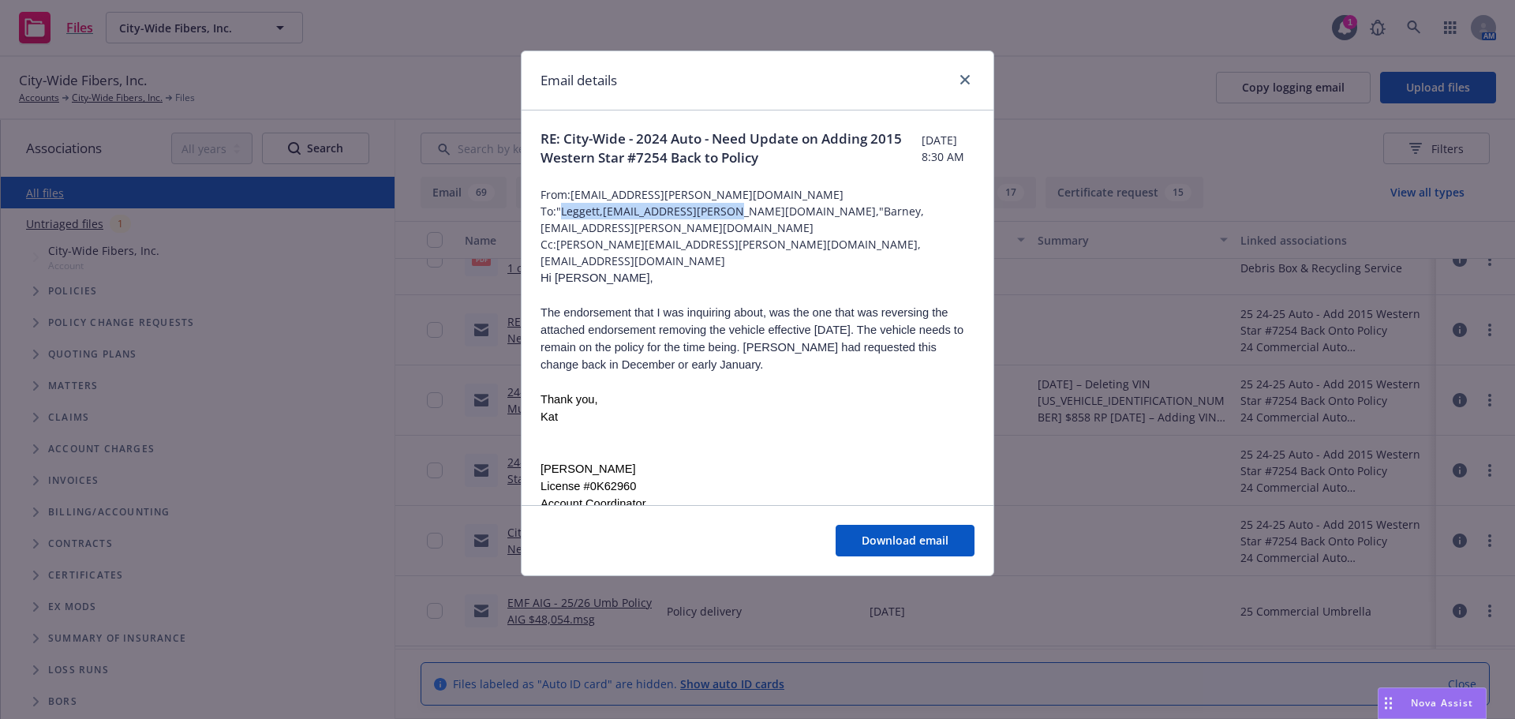
drag, startPoint x: 564, startPoint y: 213, endPoint x: 724, endPoint y: 216, distance: 159.5
click at [724, 216] on span "To: "Leggett,[EMAIL_ADDRESS][PERSON_NAME][DOMAIN_NAME],"Barney,[EMAIL_ADDRESS][…" at bounding box center [758, 219] width 434 height 33
copy span "Leggett,[EMAIL_ADDRESS][PERSON_NAME][DOMAIN_NAME]"
click at [965, 73] on link "close" at bounding box center [965, 79] width 19 height 19
